Goal: Task Accomplishment & Management: Complete application form

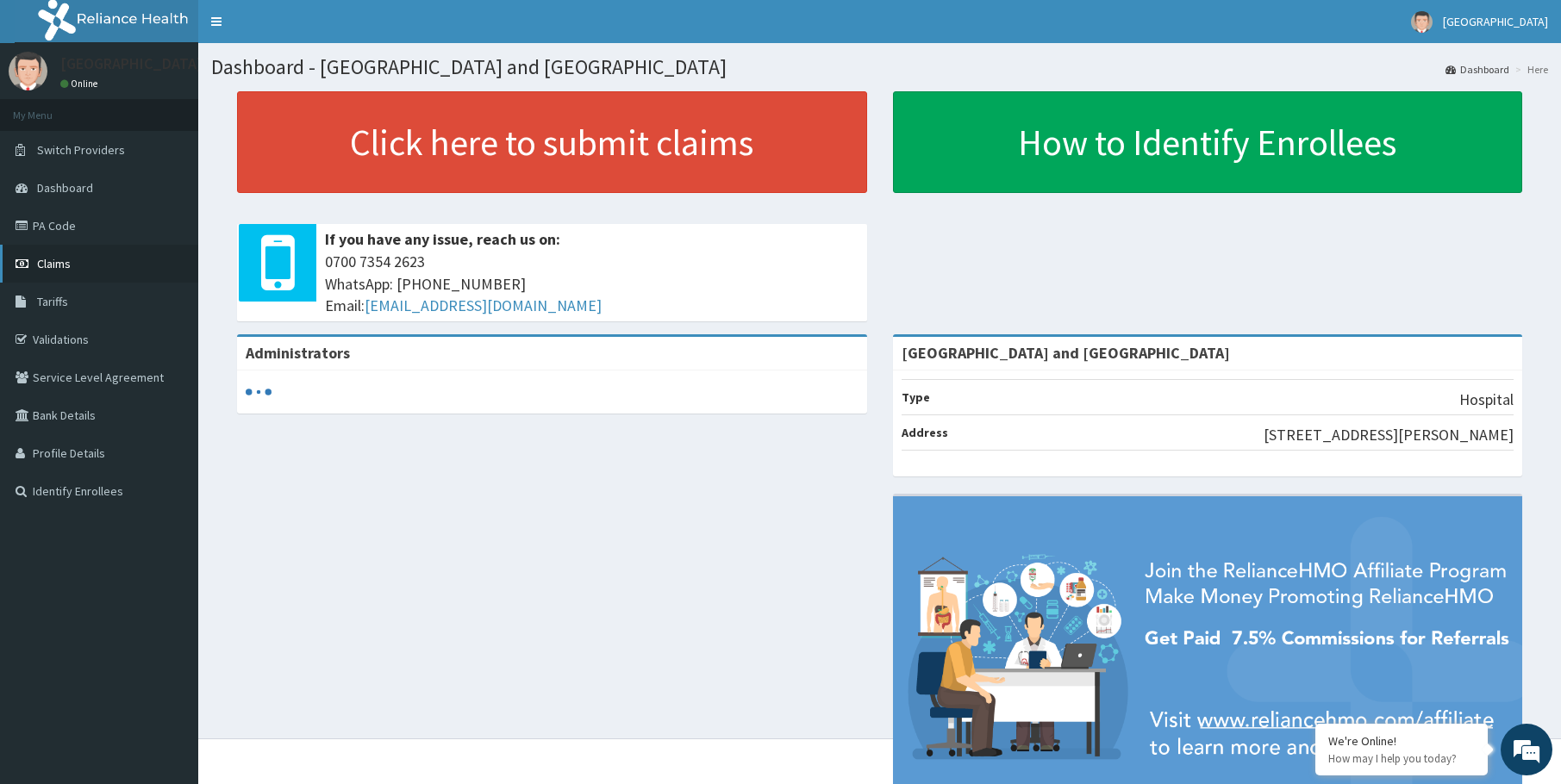
click at [76, 259] on link "Claims" at bounding box center [99, 264] width 198 height 38
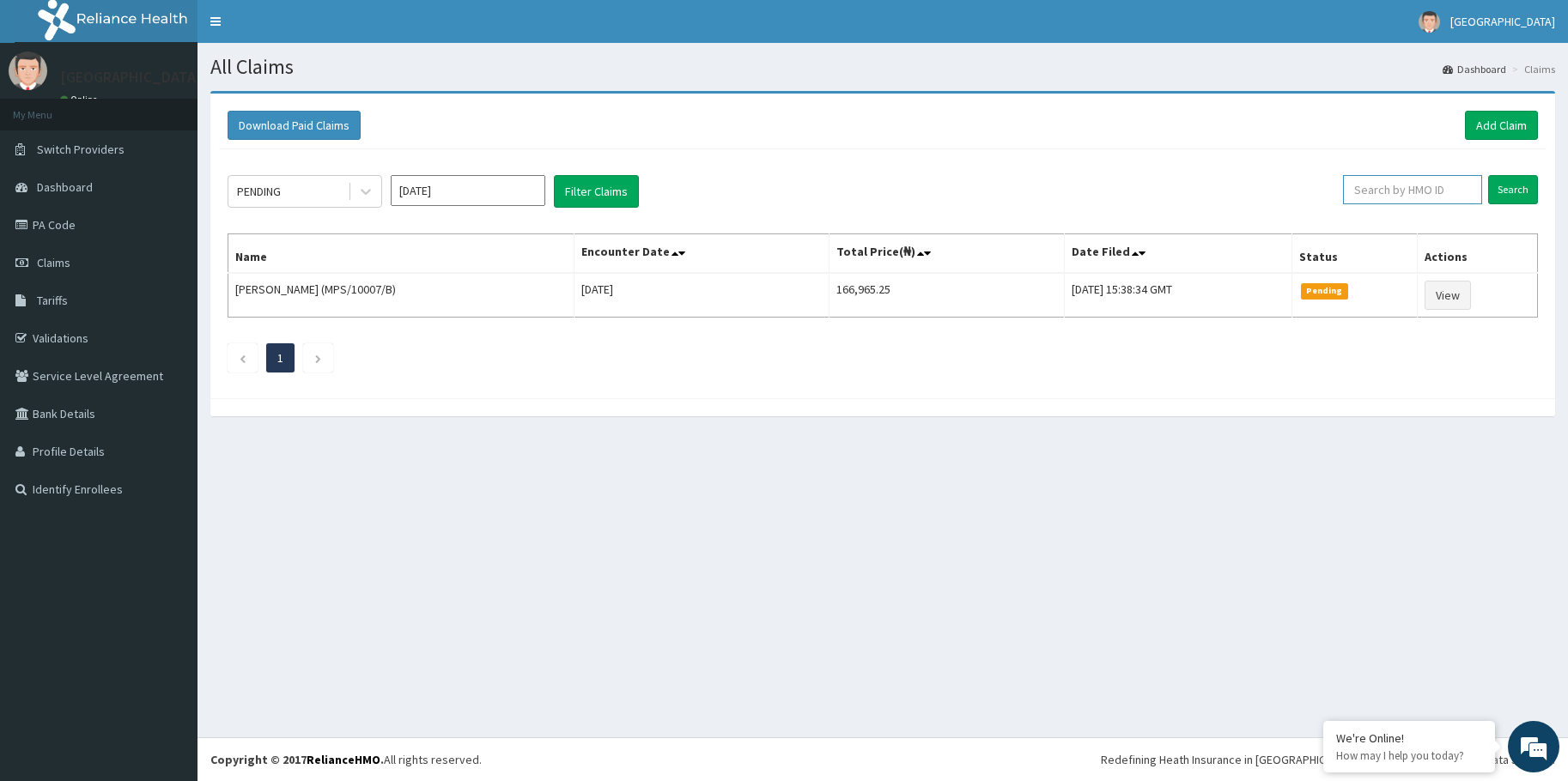
click at [1448, 191] on input "text" at bounding box center [1412, 189] width 139 height 29
click at [1386, 191] on input "fmc/11567/b" at bounding box center [1384, 189] width 130 height 29
type input "fmc/11567/b"
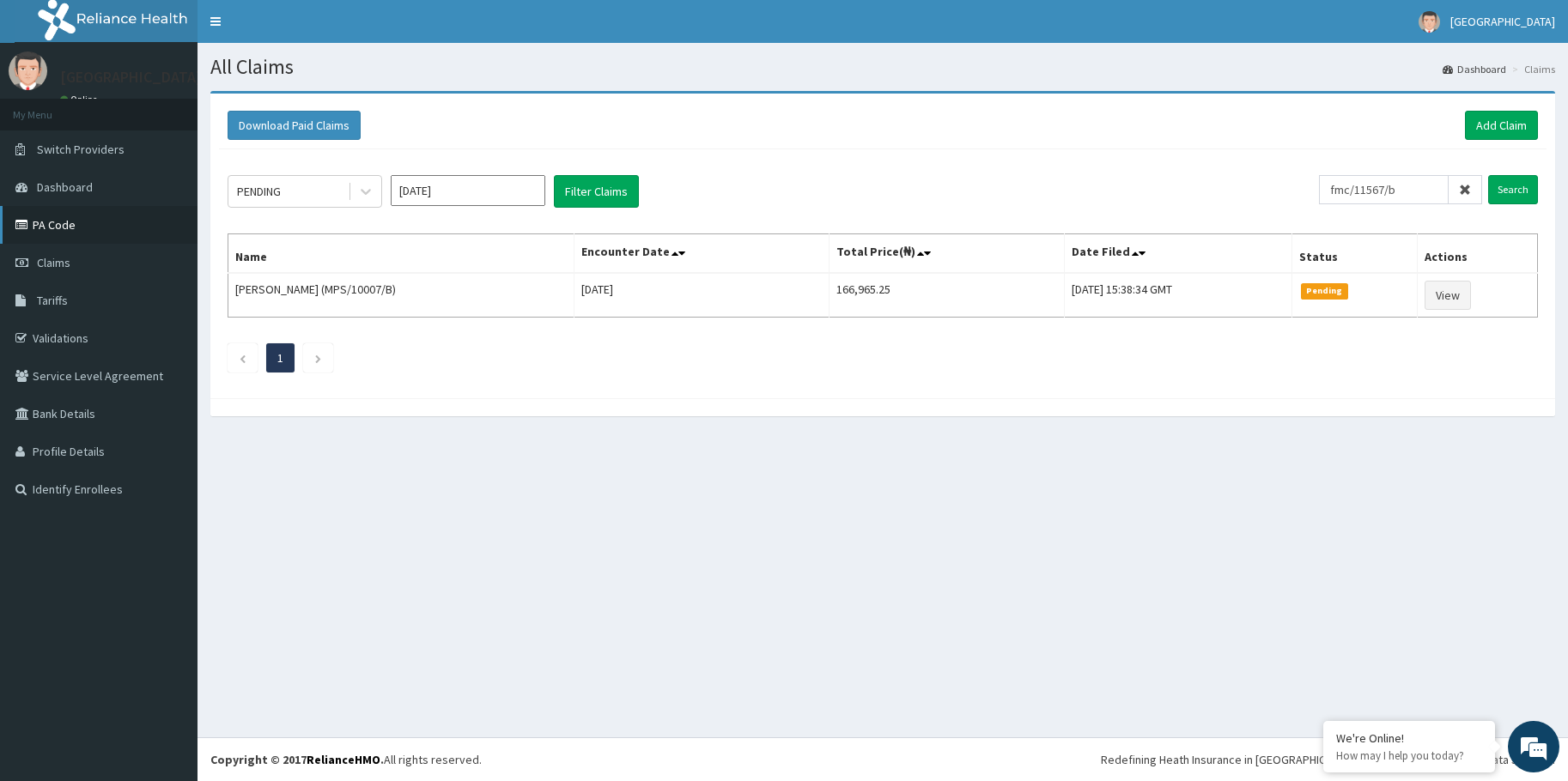
click at [67, 230] on link "PA Code" at bounding box center [98, 225] width 198 height 38
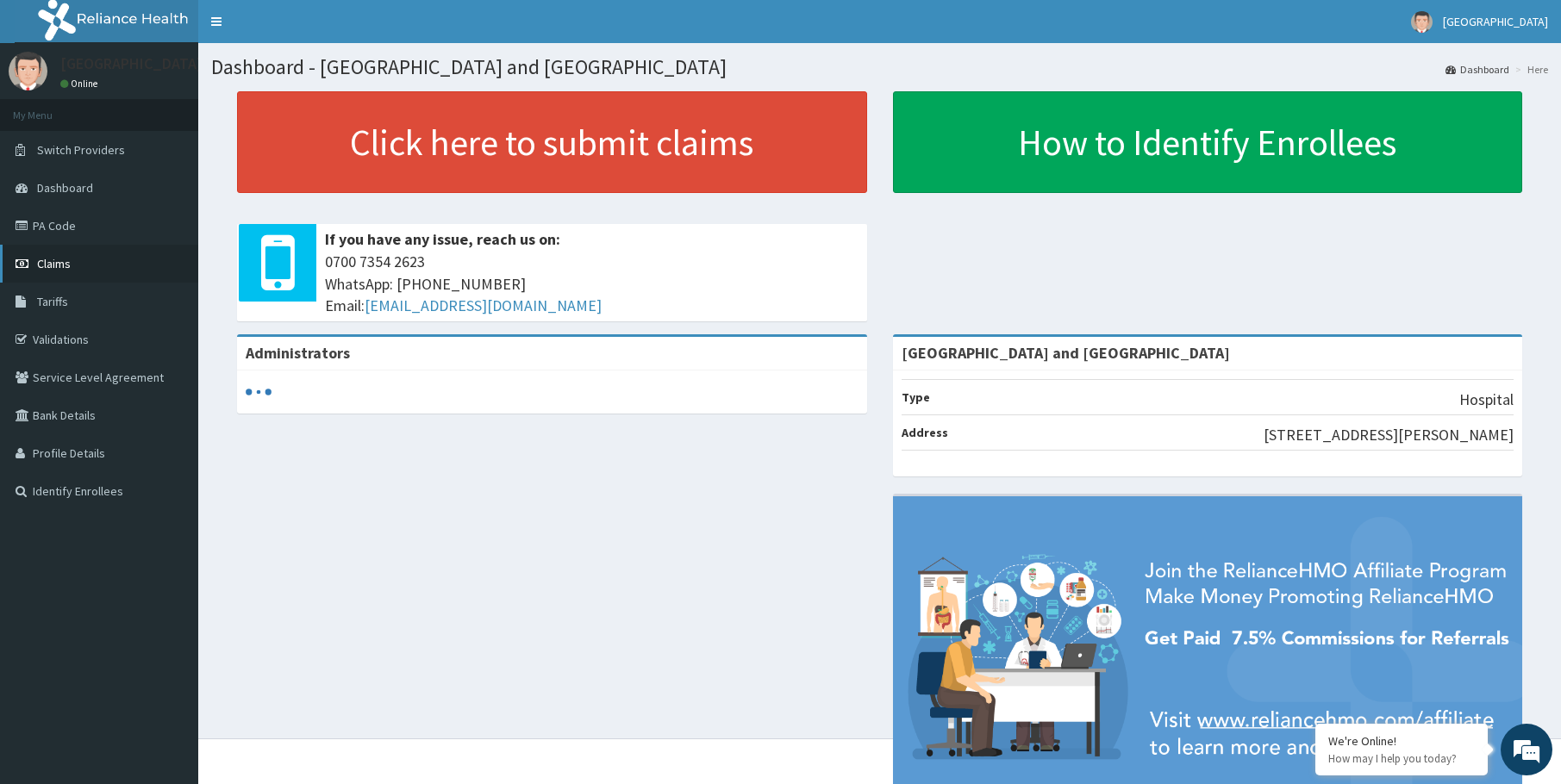
click at [68, 263] on span "Claims" at bounding box center [53, 264] width 33 height 15
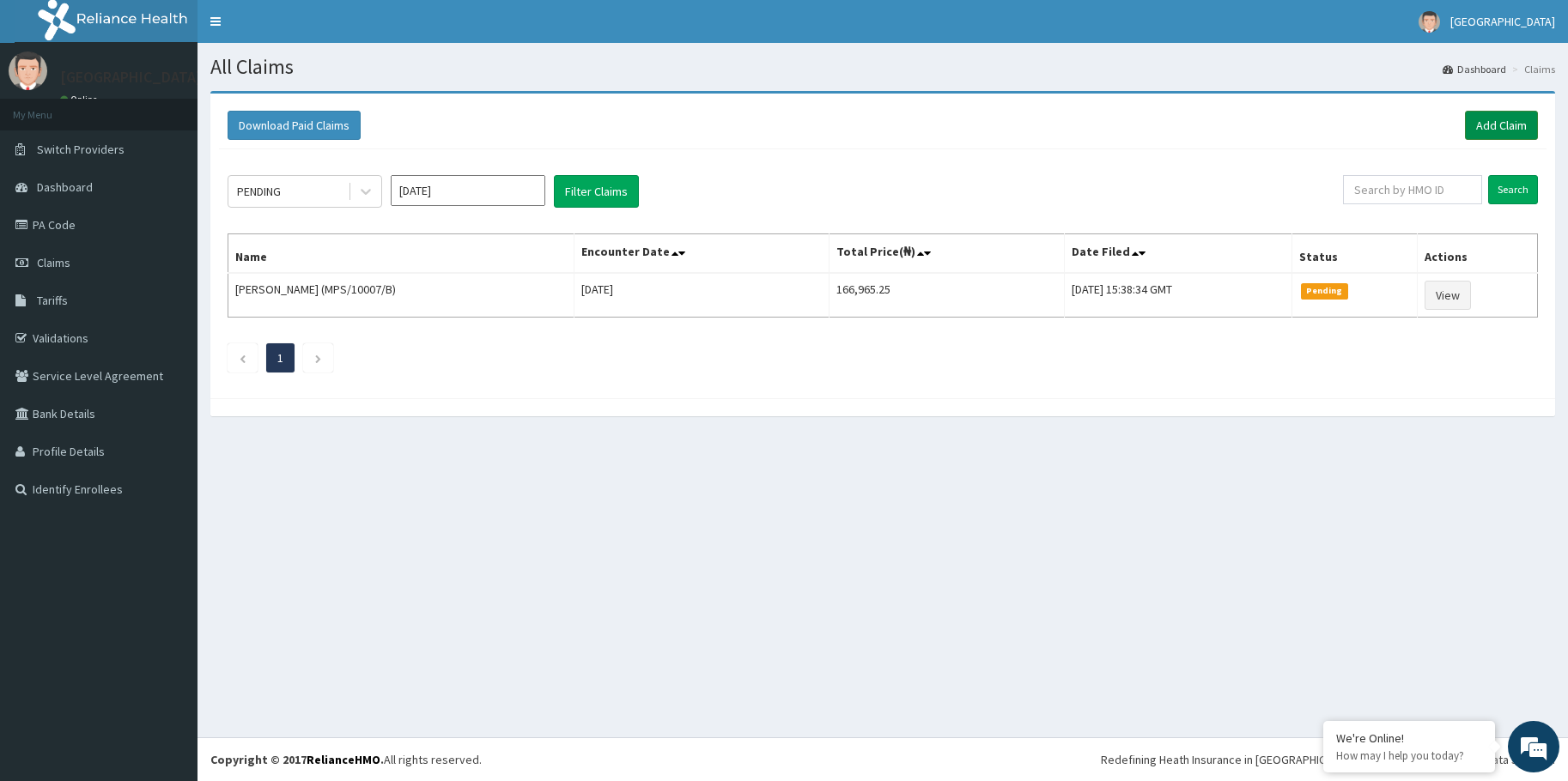
click at [1499, 129] on link "Add Claim" at bounding box center [1501, 125] width 73 height 29
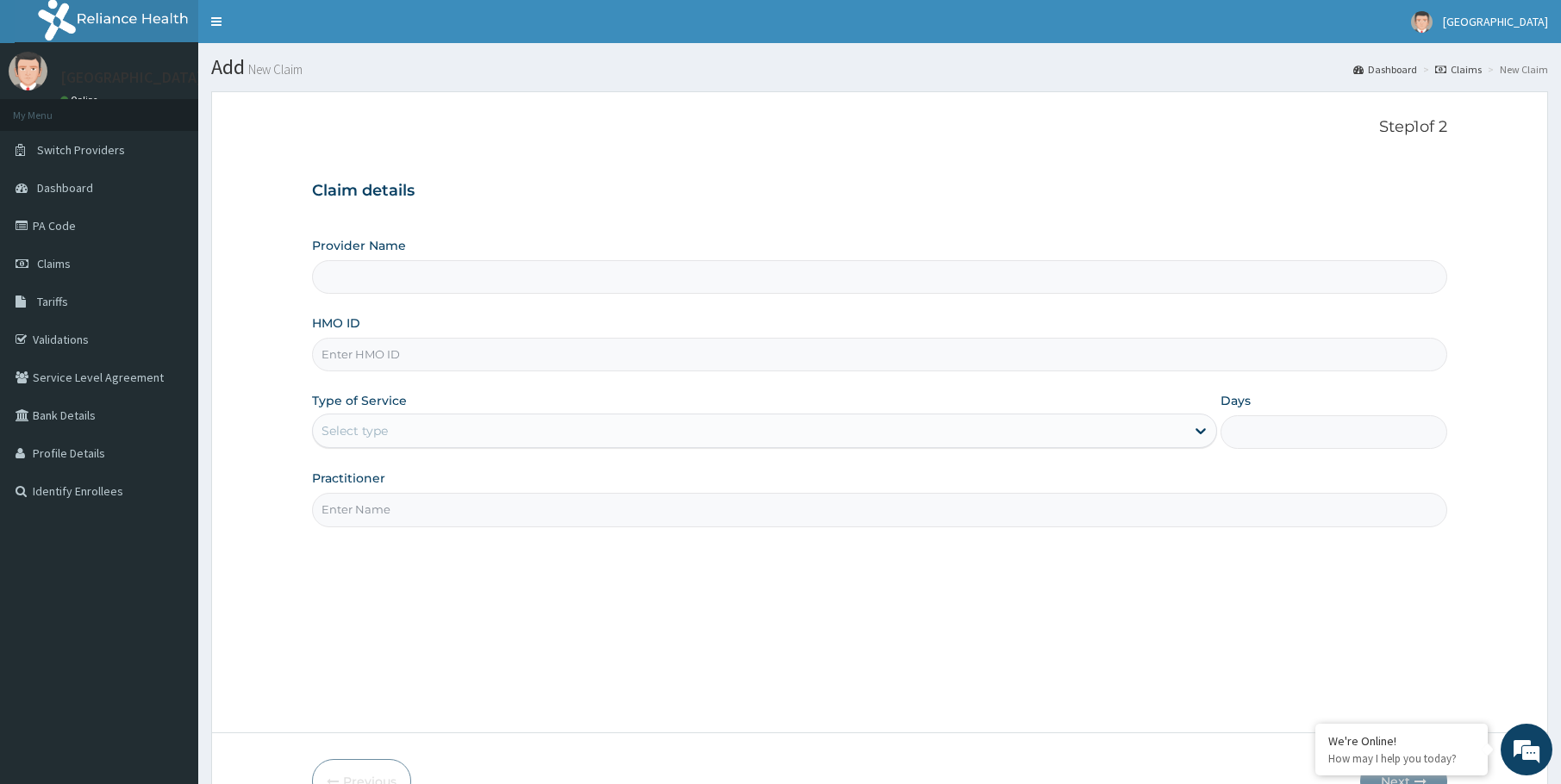
type input "[GEOGRAPHIC_DATA] and [GEOGRAPHIC_DATA]"
click at [505, 357] on input "HMO ID" at bounding box center [880, 354] width 1136 height 33
click at [660, 333] on div "HMO ID" at bounding box center [880, 343] width 1136 height 57
